Goal: Task Accomplishment & Management: Complete application form

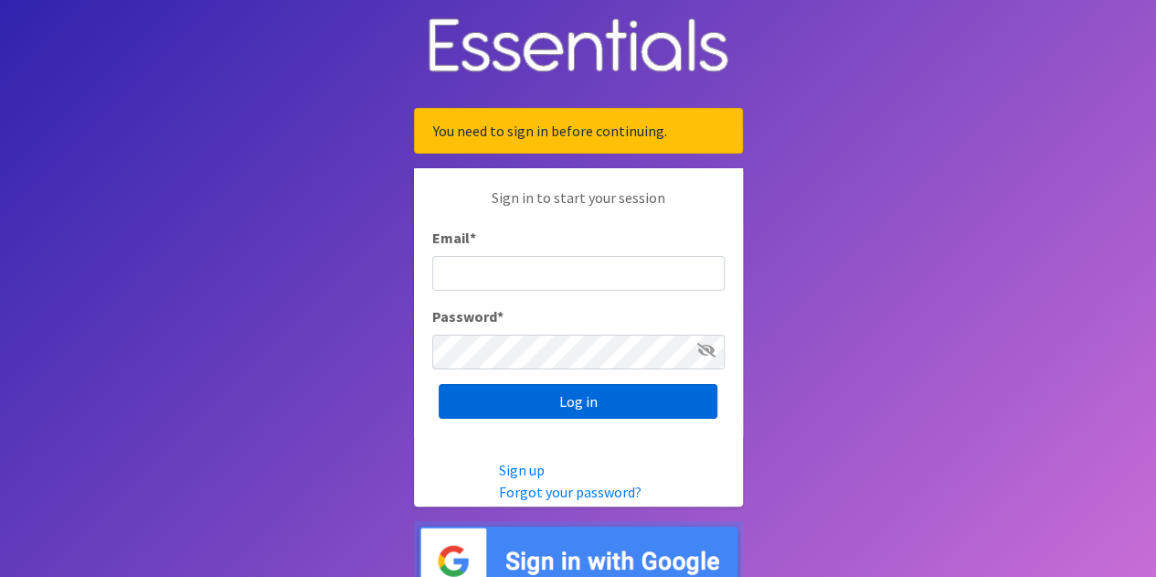
type input "[PERSON_NAME][EMAIL_ADDRESS][DOMAIN_NAME]"
click at [570, 397] on input "Log in" at bounding box center [578, 401] width 279 height 35
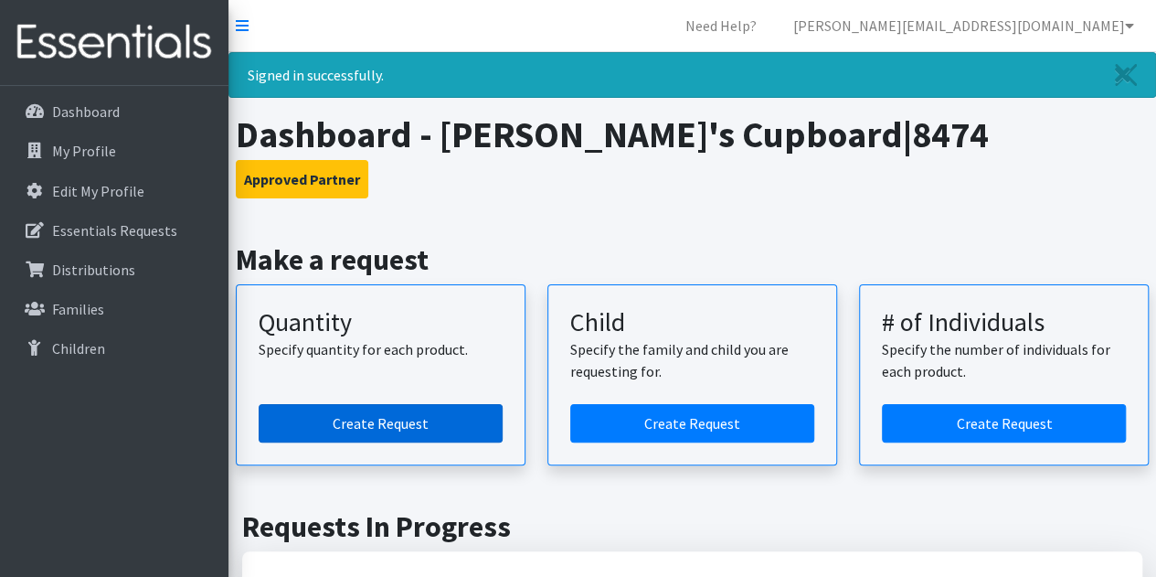
click at [466, 420] on link "Create Request" at bounding box center [381, 423] width 244 height 38
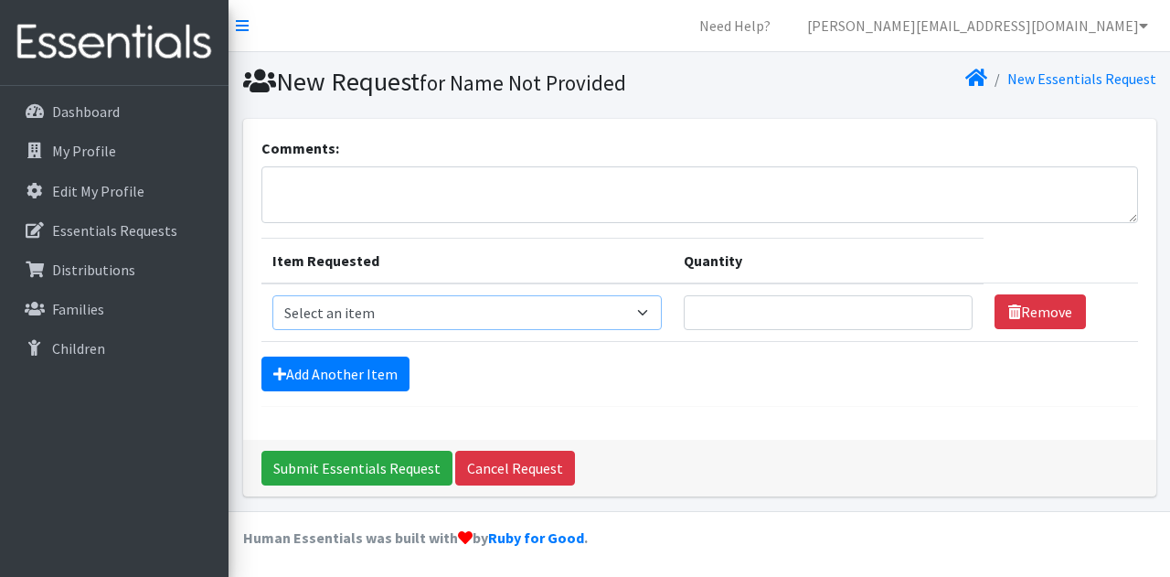
click at [644, 314] on select "Select an item F&D Men L/XL (38-50in waist) x48 F&D Men S/M (28-40in waist) x56…" at bounding box center [466, 312] width 389 height 35
select select "1222"
click at [272, 295] on select "Select an item F&D Men L/XL (38-50in waist) x48 F&D Men S/M (28-40in waist) x56…" at bounding box center [466, 312] width 389 height 35
click at [724, 305] on input "Quantity" at bounding box center [828, 312] width 289 height 35
type input "150"
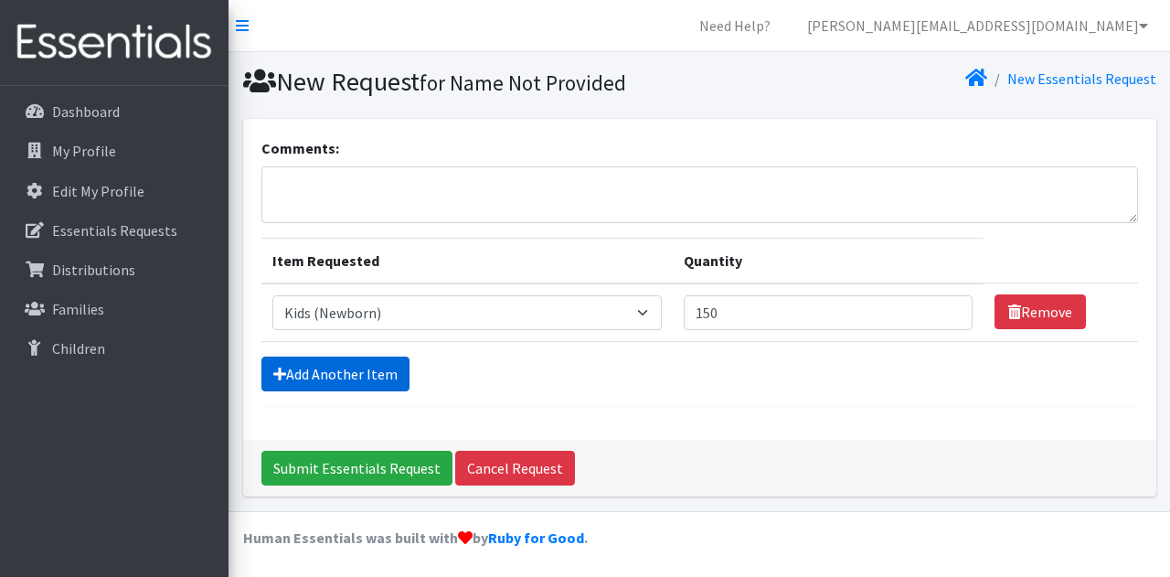
click at [342, 378] on link "Add Another Item" at bounding box center [335, 373] width 148 height 35
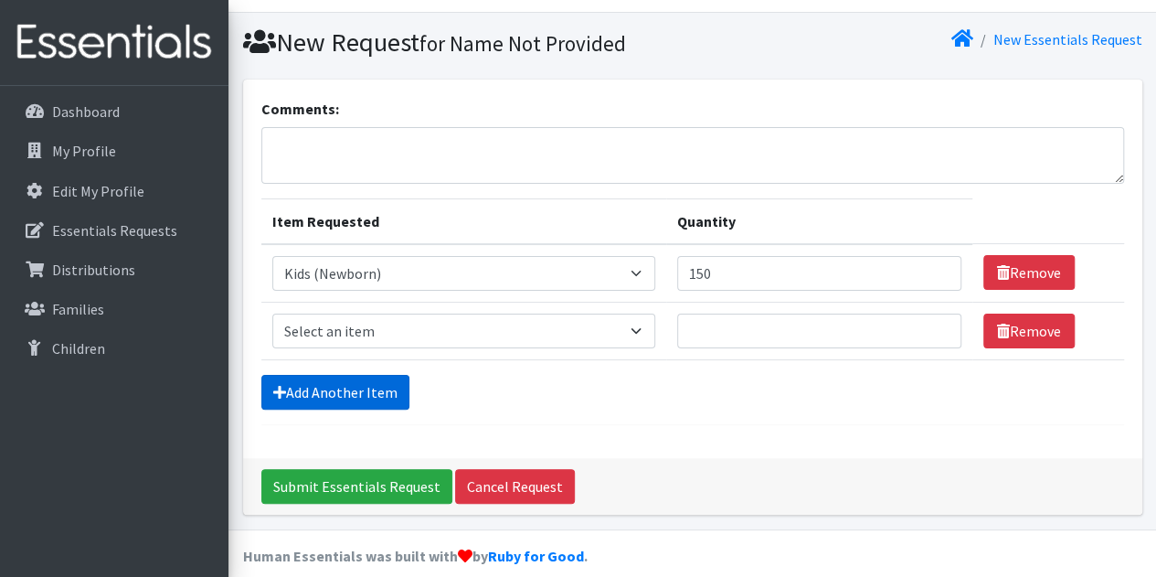
scroll to position [57, 0]
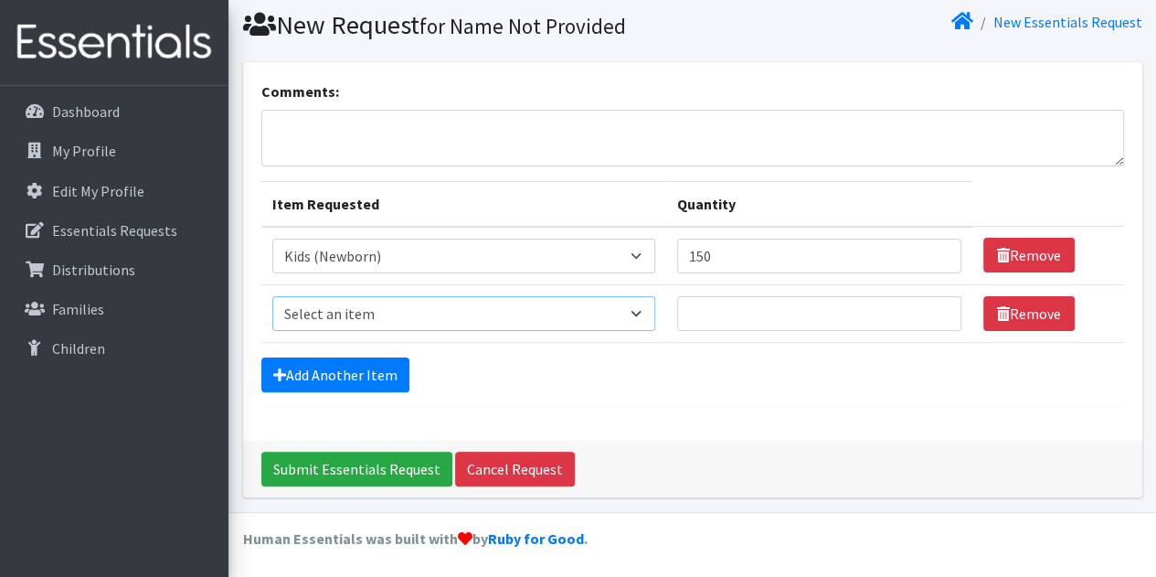
click at [638, 314] on select "Select an item F&D Men L/XL (38-50in waist) x48 F&D Men S/M (28-40in waist) x56…" at bounding box center [463, 313] width 383 height 35
select select "1201"
click at [272, 296] on select "Select an item F&D Men L/XL (38-50in waist) x48 F&D Men S/M (28-40in waist) x56…" at bounding box center [463, 313] width 383 height 35
click at [705, 303] on input "Quantity" at bounding box center [819, 313] width 284 height 35
click at [705, 303] on input "1" at bounding box center [819, 313] width 284 height 35
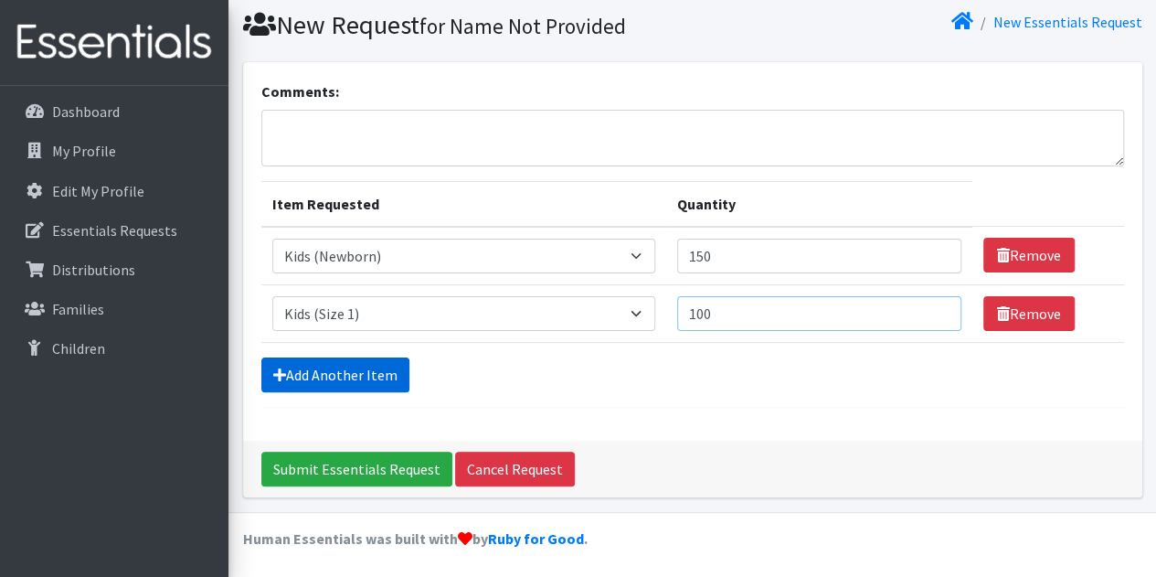
type input "100"
click at [379, 368] on link "Add Another Item" at bounding box center [335, 374] width 148 height 35
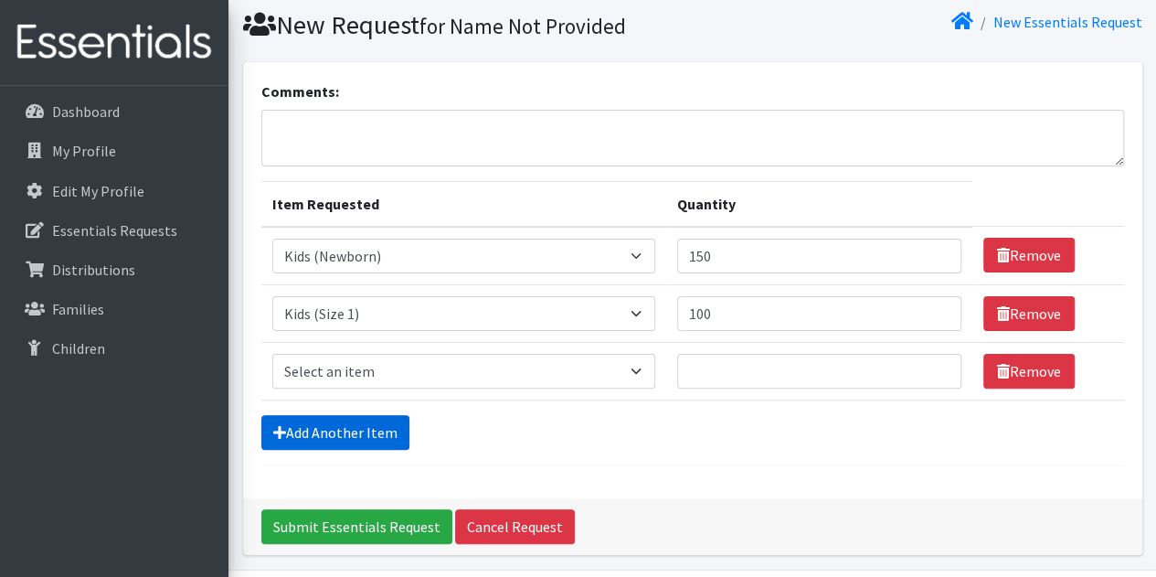
scroll to position [113, 0]
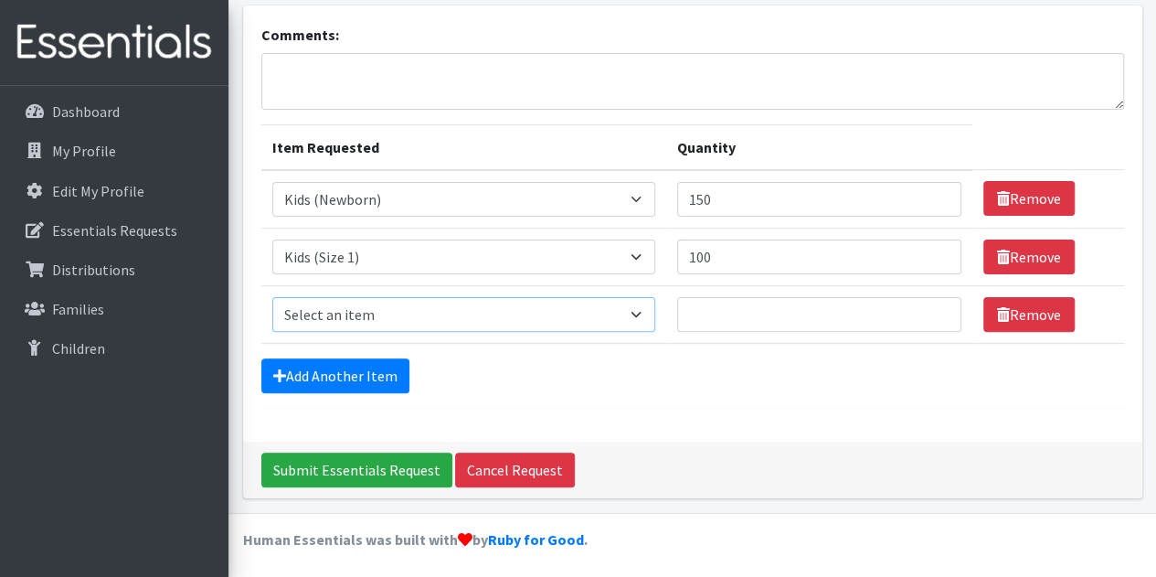
click at [638, 312] on select "Select an item F&D Men L/XL (38-50in waist) x48 F&D Men S/M (28-40in waist) x56…" at bounding box center [463, 314] width 383 height 35
select select "1202"
click at [272, 297] on select "Select an item F&D Men L/XL (38-50in waist) x48 F&D Men S/M (28-40in waist) x56…" at bounding box center [463, 314] width 383 height 35
click at [720, 253] on input "100" at bounding box center [819, 256] width 284 height 35
type input "1"
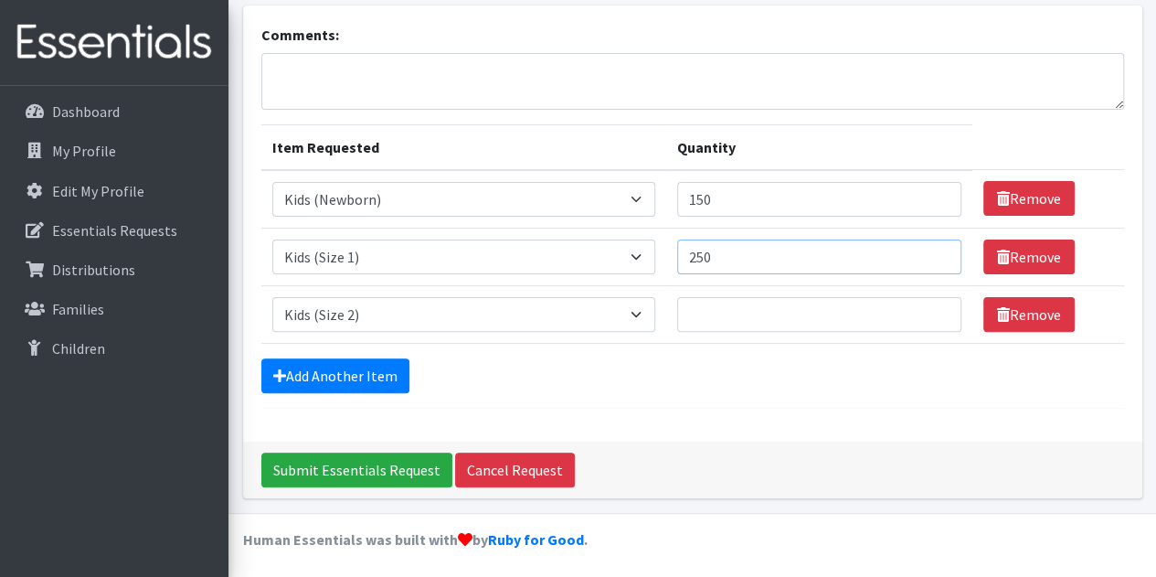
type input "250"
click at [718, 308] on input "Quantity" at bounding box center [819, 314] width 284 height 35
type input "5"
type input "400"
click at [370, 367] on link "Add Another Item" at bounding box center [335, 375] width 148 height 35
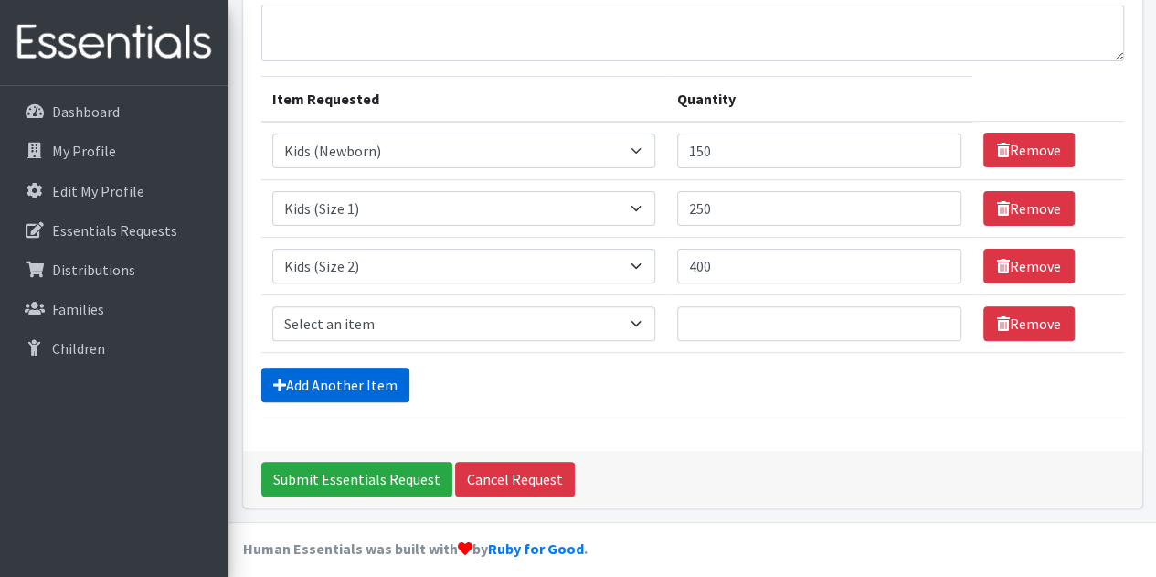
scroll to position [171, 0]
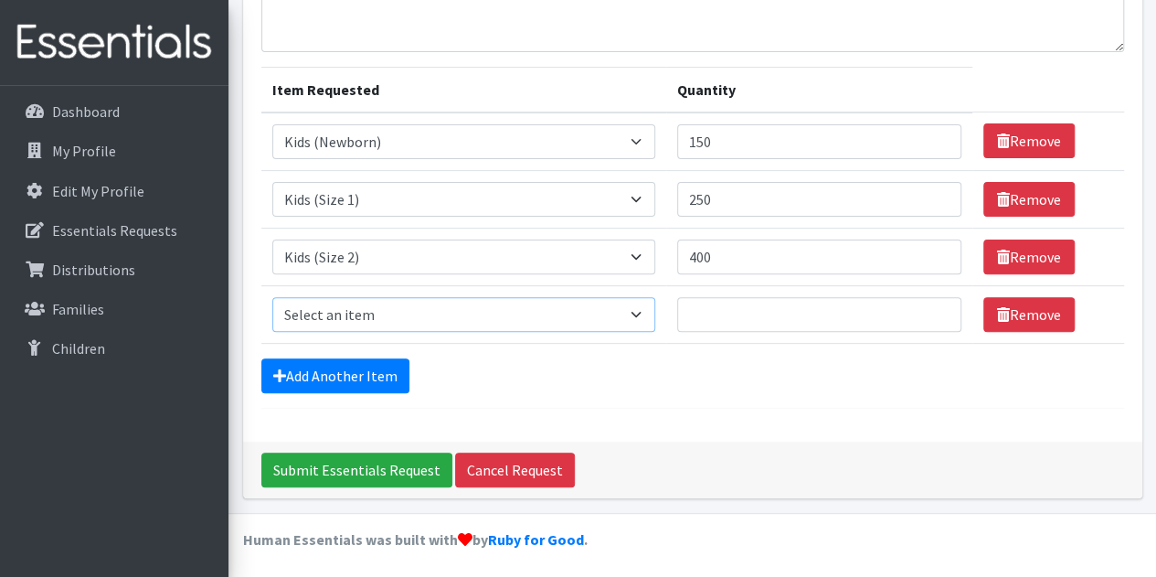
click at [638, 315] on select "Select an item F&D Men L/XL (38-50in waist) x48 F&D Men S/M (28-40in waist) x56…" at bounding box center [463, 314] width 383 height 35
select select "1221"
click at [272, 297] on select "Select an item F&D Men L/XL (38-50in waist) x48 F&D Men S/M (28-40in waist) x56…" at bounding box center [463, 314] width 383 height 35
click at [717, 314] on input "Quantity" at bounding box center [819, 314] width 284 height 35
type input "500"
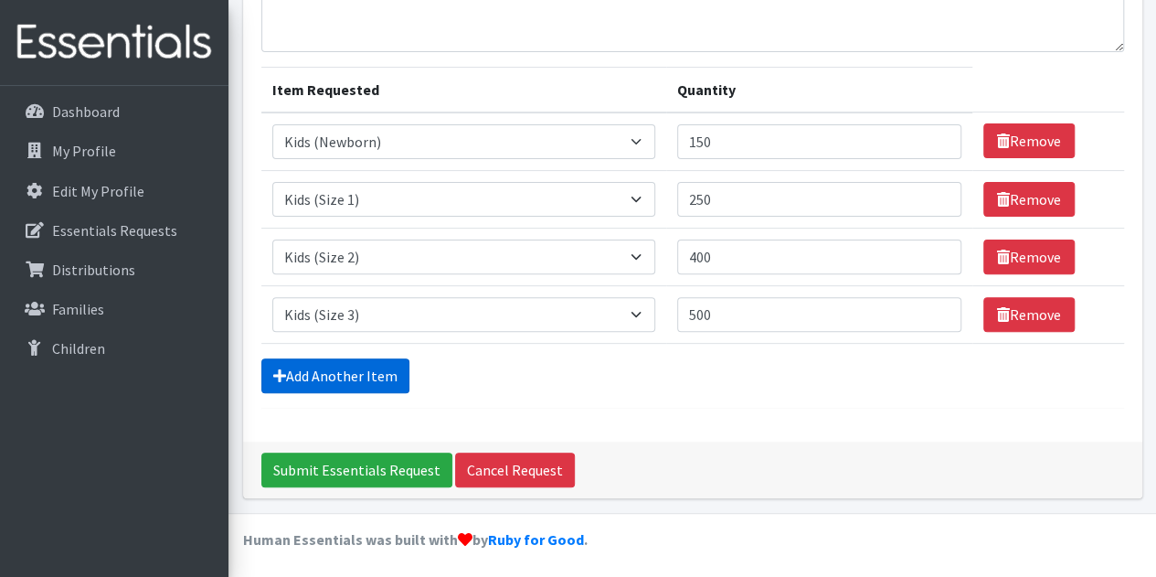
click at [386, 372] on link "Add Another Item" at bounding box center [335, 375] width 148 height 35
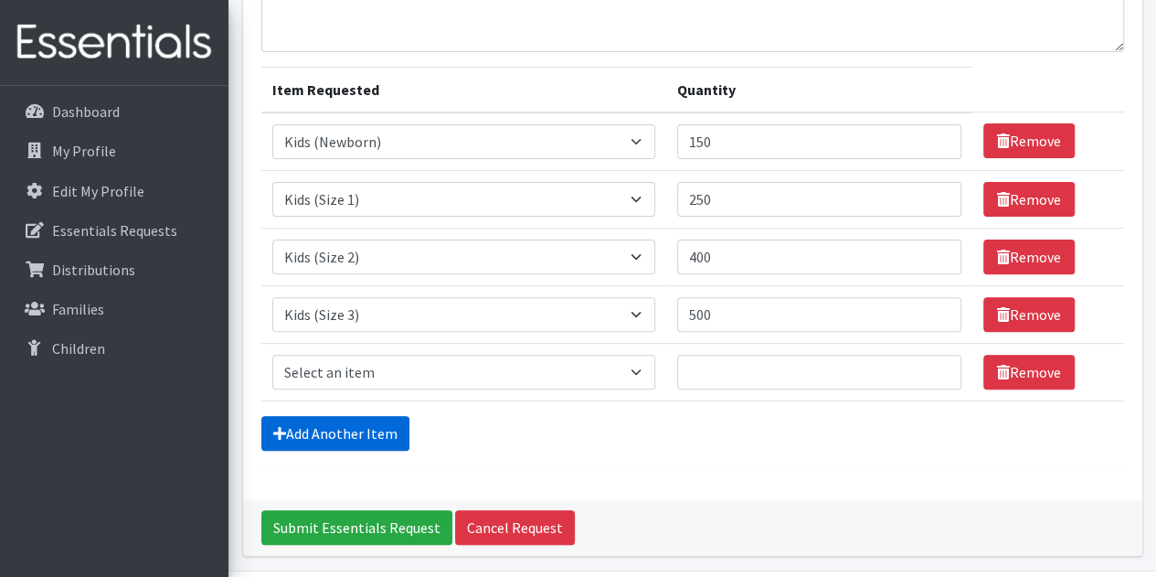
scroll to position [229, 0]
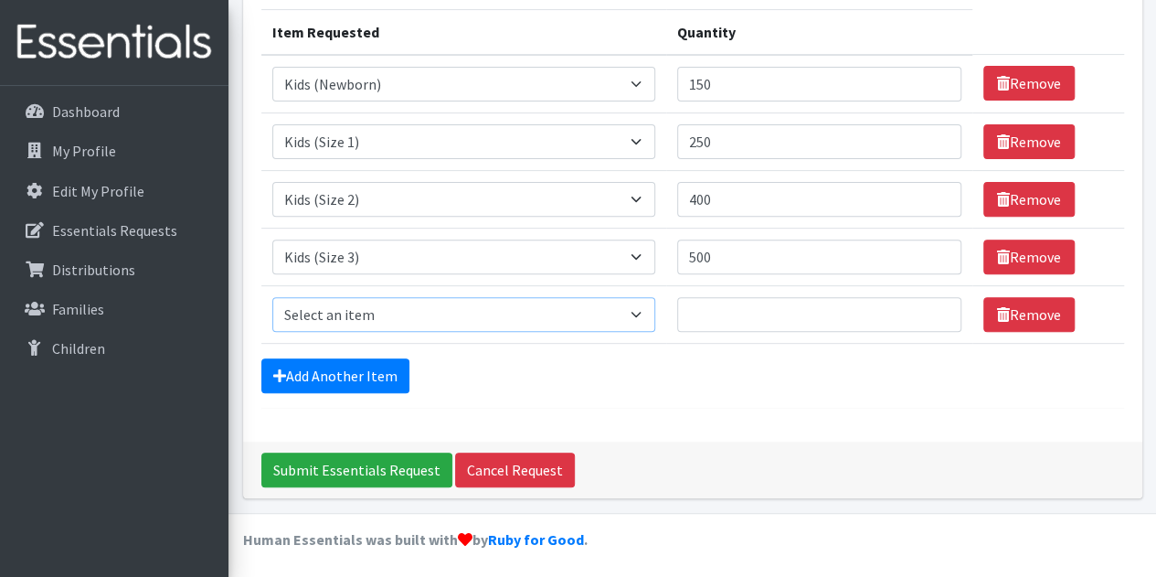
click at [638, 316] on select "Select an item F&D Men L/XL (38-50in waist) x48 F&D Men S/M (28-40in waist) x56…" at bounding box center [463, 314] width 383 height 35
select select "1213"
click at [272, 297] on select "Select an item F&D Men L/XL (38-50in waist) x48 F&D Men S/M (28-40in waist) x56…" at bounding box center [463, 314] width 383 height 35
click at [707, 307] on input "Quantity" at bounding box center [819, 314] width 284 height 35
click at [704, 308] on input "5" at bounding box center [819, 314] width 284 height 35
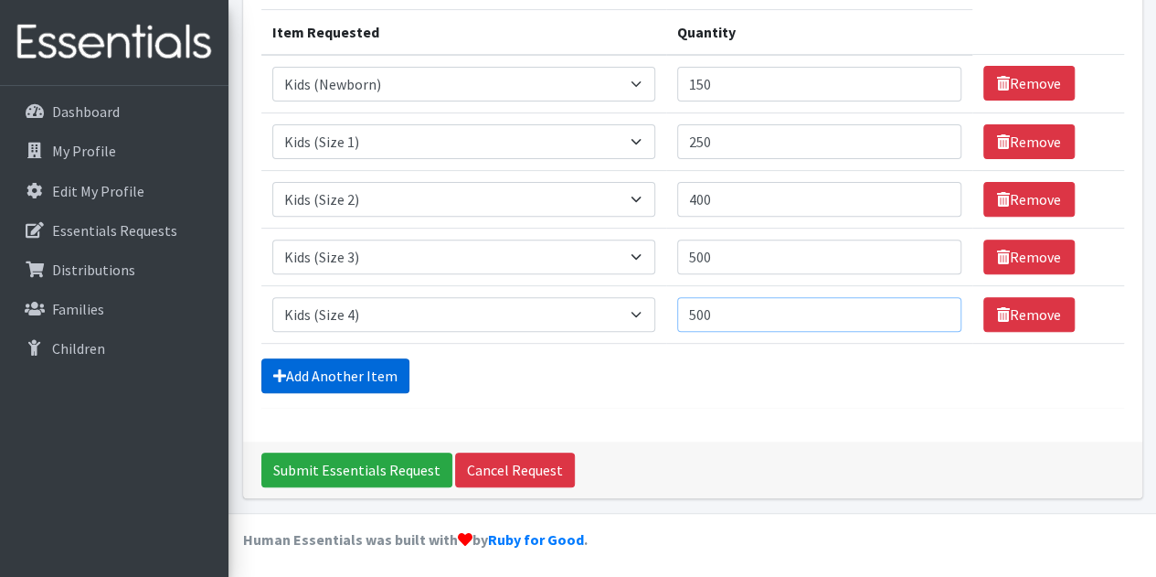
type input "500"
click at [371, 376] on link "Add Another Item" at bounding box center [335, 375] width 148 height 35
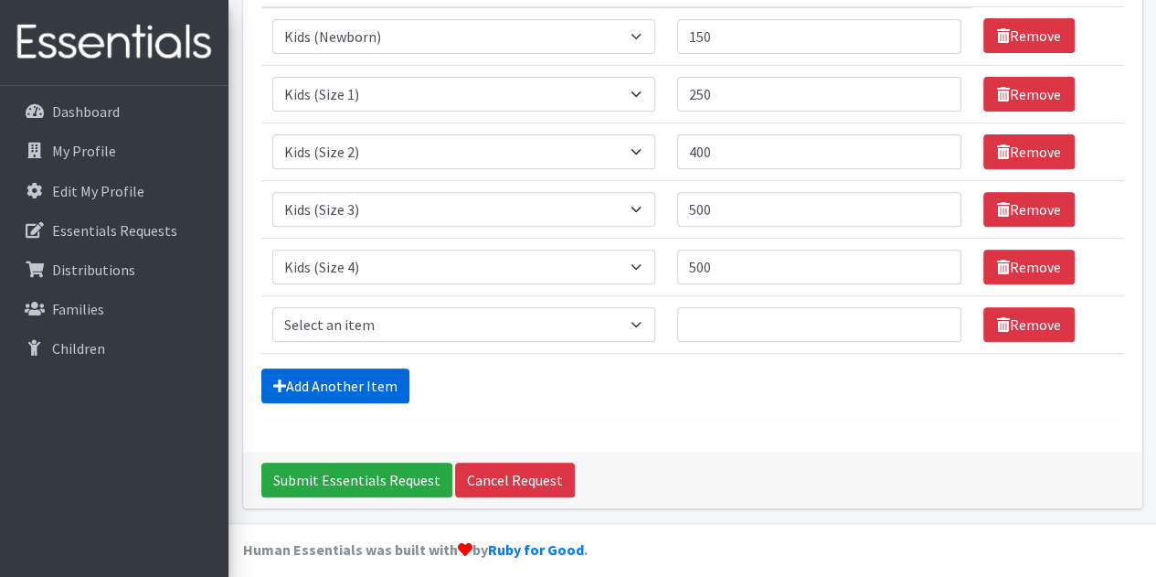
scroll to position [285, 0]
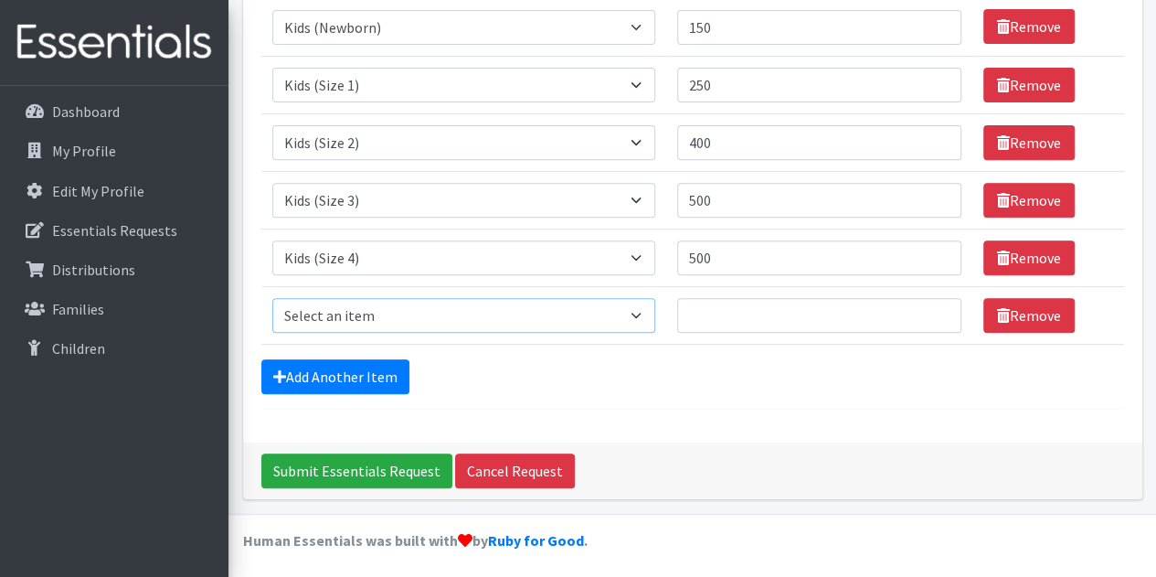
click at [495, 317] on select "Select an item F&D Men L/XL (38-50in waist) x48 F&D Men S/M (28-40in waist) x56…" at bounding box center [463, 315] width 383 height 35
select select "1214"
click at [272, 298] on select "Select an item F&D Men L/XL (38-50in waist) x48 F&D Men S/M (28-40in waist) x56…" at bounding box center [463, 315] width 383 height 35
click at [705, 312] on input "Quantity" at bounding box center [819, 315] width 284 height 35
type input "700"
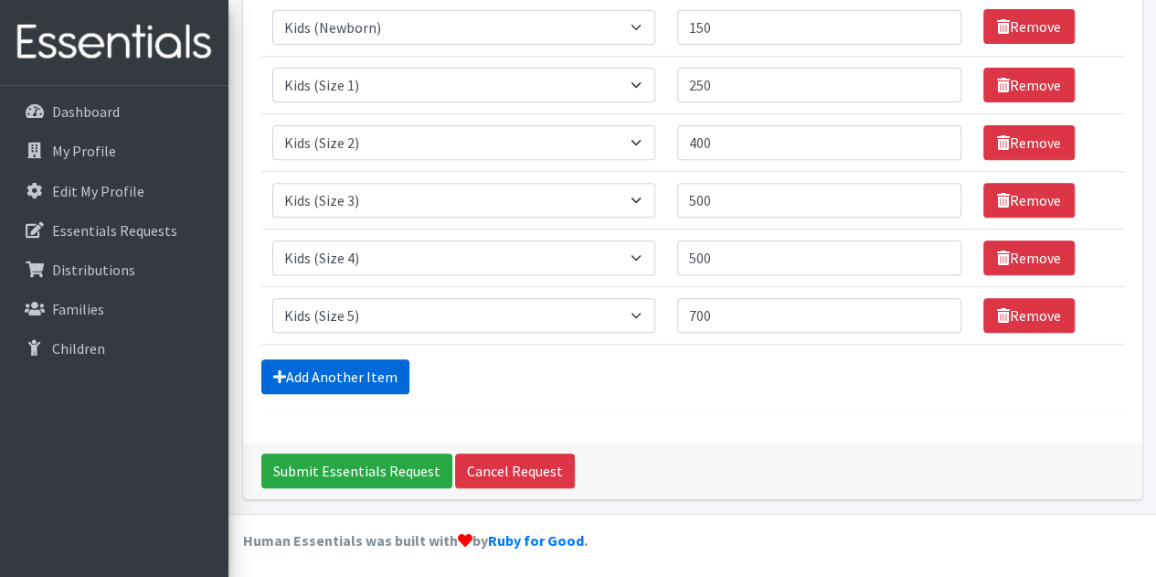
click at [377, 367] on link "Add Another Item" at bounding box center [335, 376] width 148 height 35
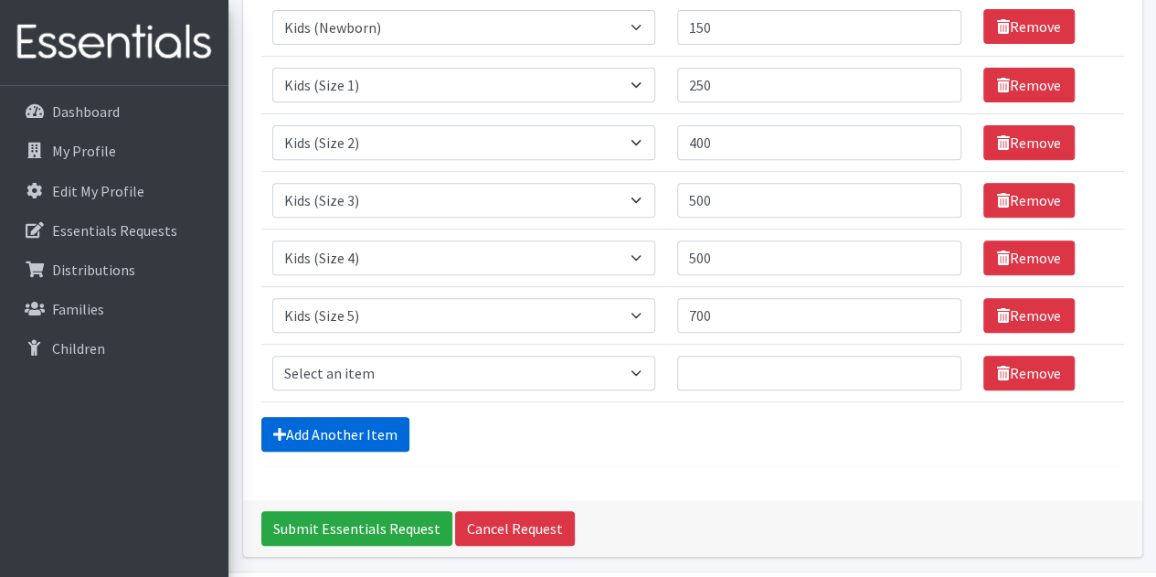
scroll to position [343, 0]
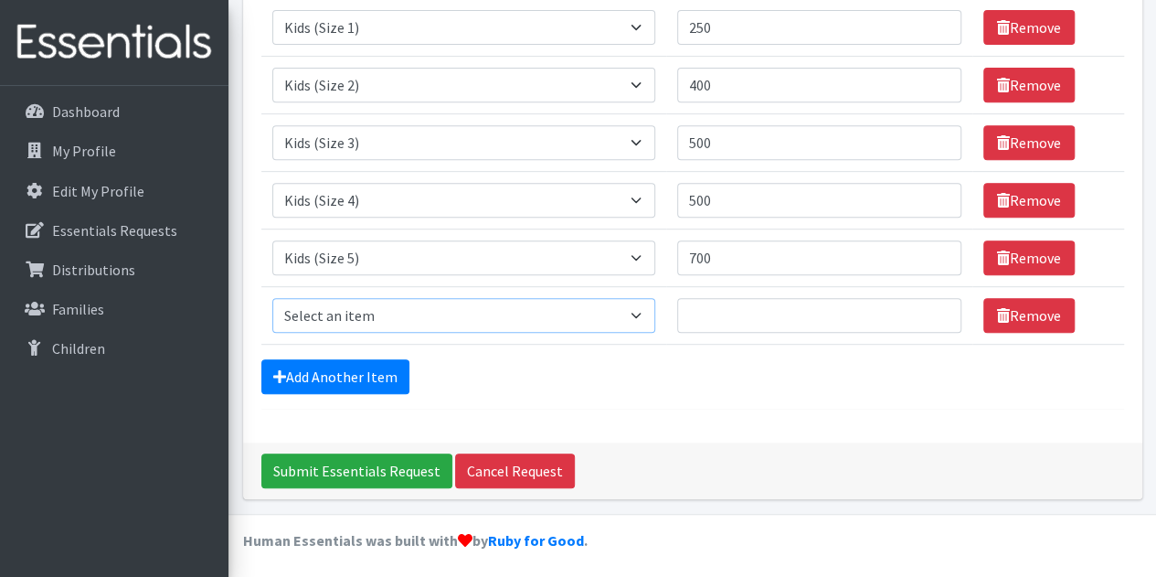
click at [637, 314] on select "Select an item F&D Men L/XL (38-50in waist) x48 F&D Men S/M (28-40in waist) x56…" at bounding box center [463, 315] width 383 height 35
select select "1216"
click at [272, 298] on select "Select an item F&D Men L/XL (38-50in waist) x48 F&D Men S/M (28-40in waist) x56…" at bounding box center [463, 315] width 383 height 35
click at [697, 316] on input "Quantity" at bounding box center [819, 315] width 284 height 35
type input "1100"
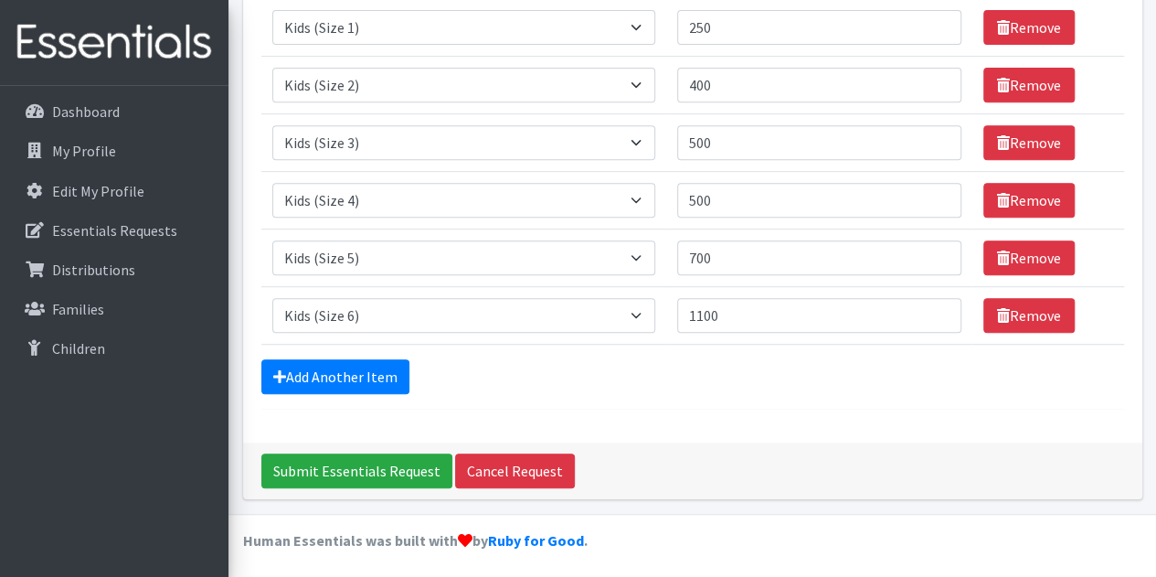
click at [756, 407] on div "Comments: Item Requested Quantity Item Requested Select an item F&D Men L/XL (3…" at bounding box center [692, 109] width 899 height 666
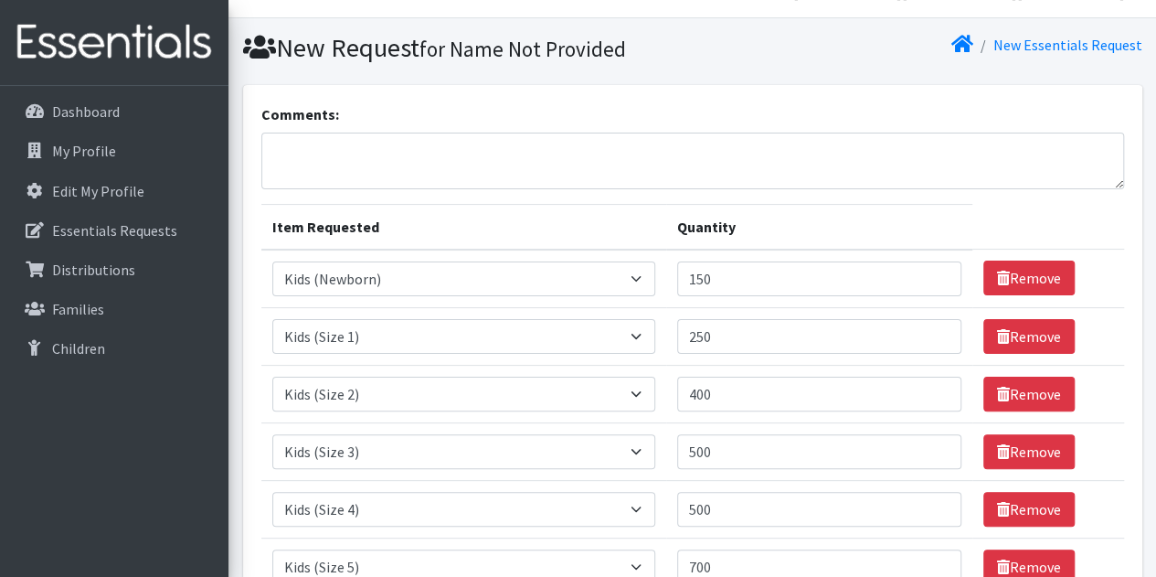
scroll to position [0, 0]
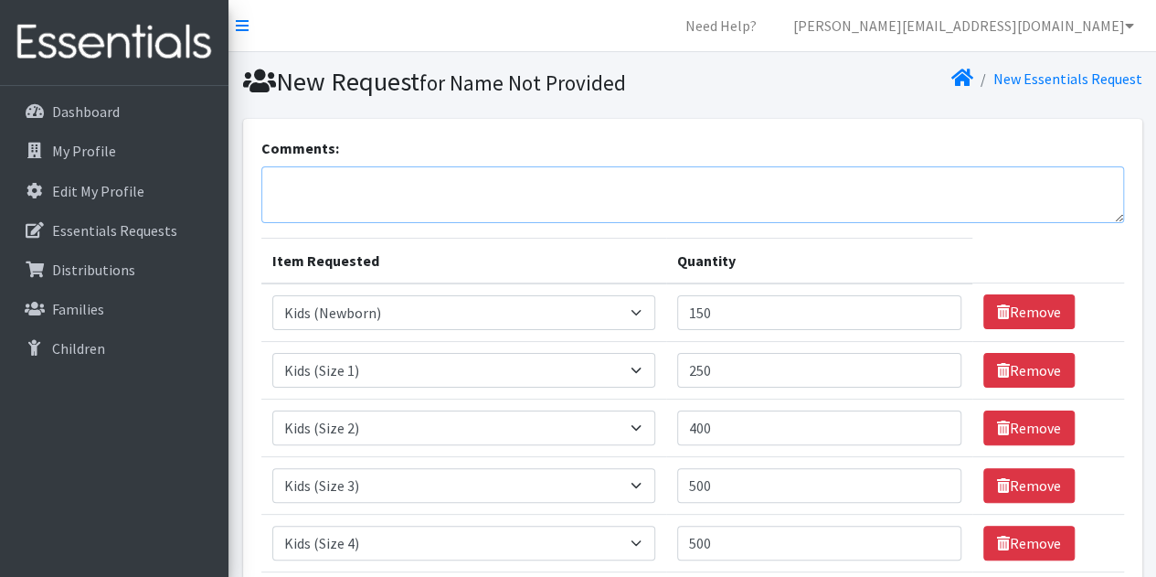
click at [647, 199] on textarea "Comments:" at bounding box center [692, 194] width 863 height 57
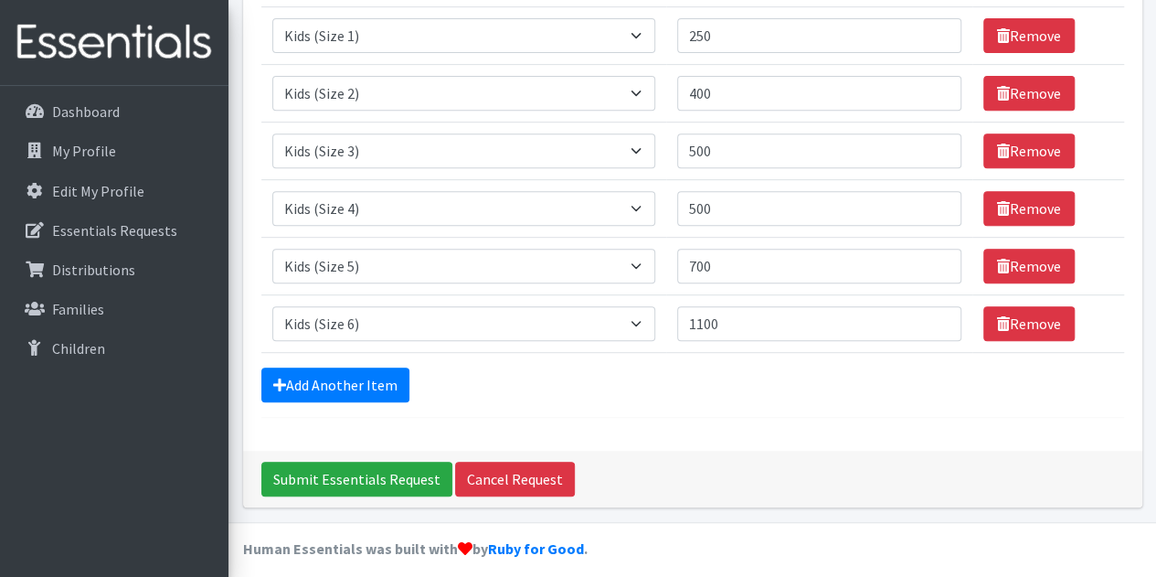
scroll to position [343, 0]
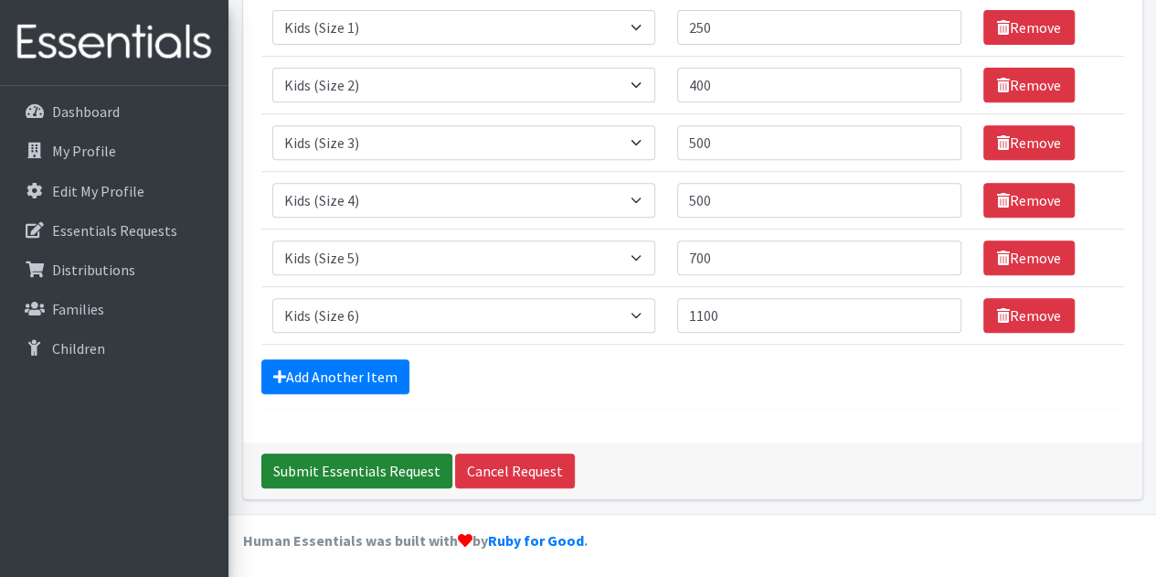
type textarea "Thanks for all you do!!"
click at [344, 467] on input "Submit Essentials Request" at bounding box center [356, 470] width 191 height 35
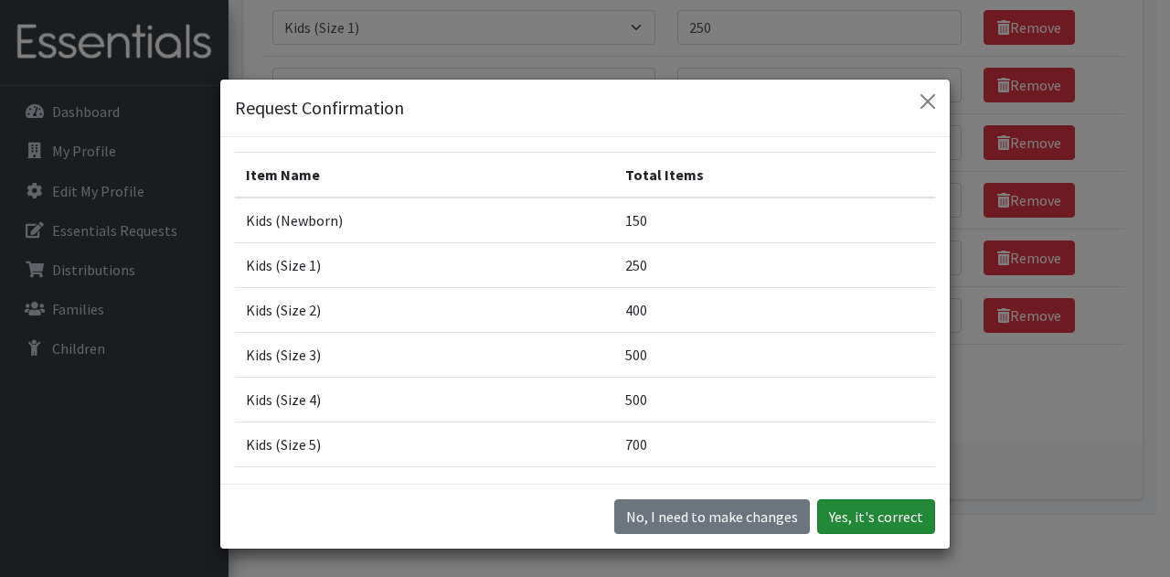
click at [846, 516] on button "Yes, it's correct" at bounding box center [876, 516] width 118 height 35
